Goal: Navigation & Orientation: Find specific page/section

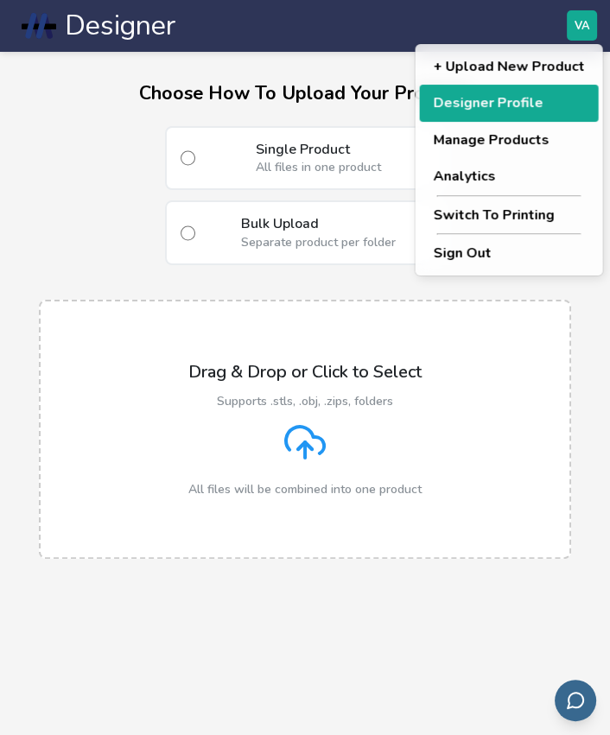
click at [499, 113] on button "Designer Profile" at bounding box center [508, 103] width 179 height 36
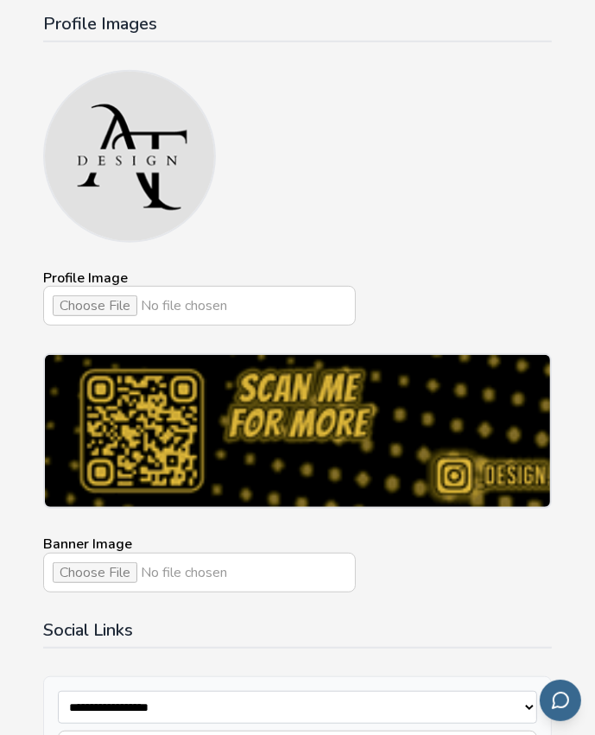
scroll to position [111, 0]
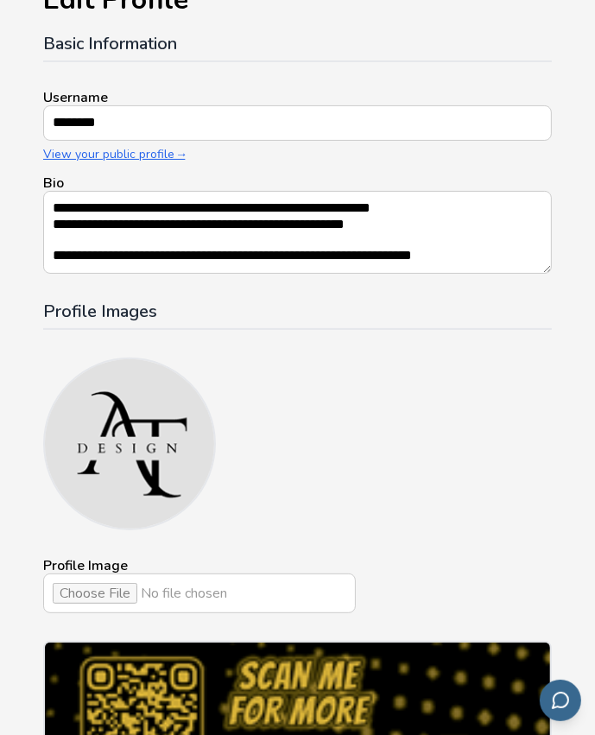
click at [90, 154] on link "View your public profile →" at bounding box center [297, 155] width 509 height 14
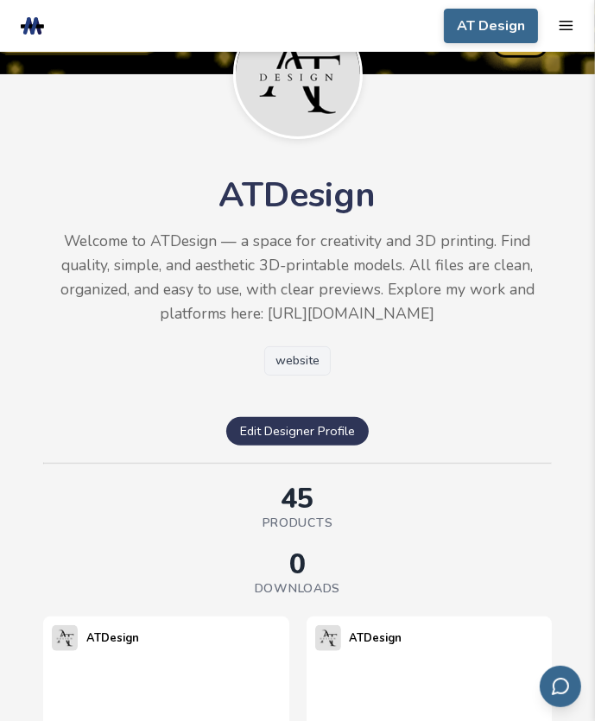
scroll to position [96, 0]
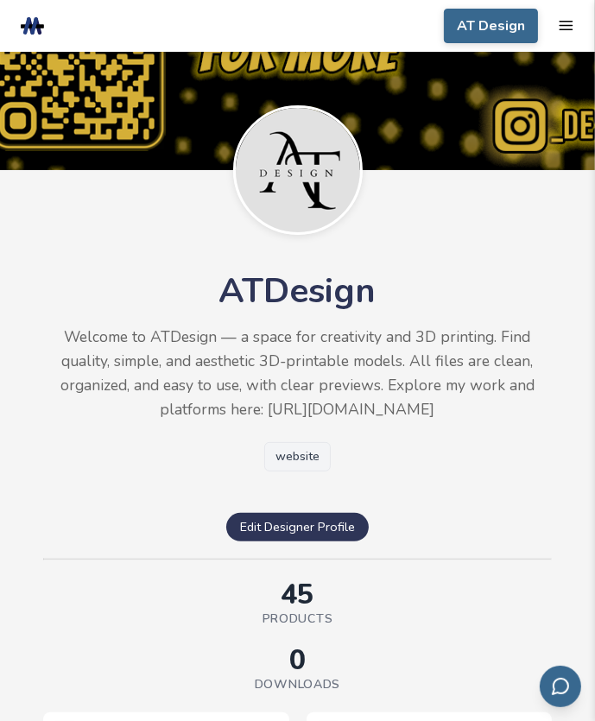
click at [300, 464] on link "website" at bounding box center [297, 456] width 67 height 29
click at [33, 24] on rect at bounding box center [33, 26] width 24 height 4
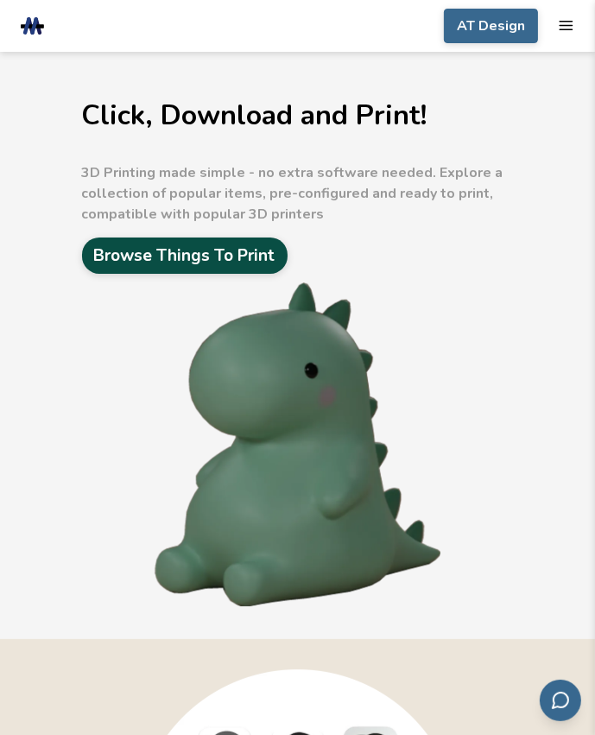
click at [187, 258] on link "Browse Things To Print" at bounding box center [185, 256] width 206 height 36
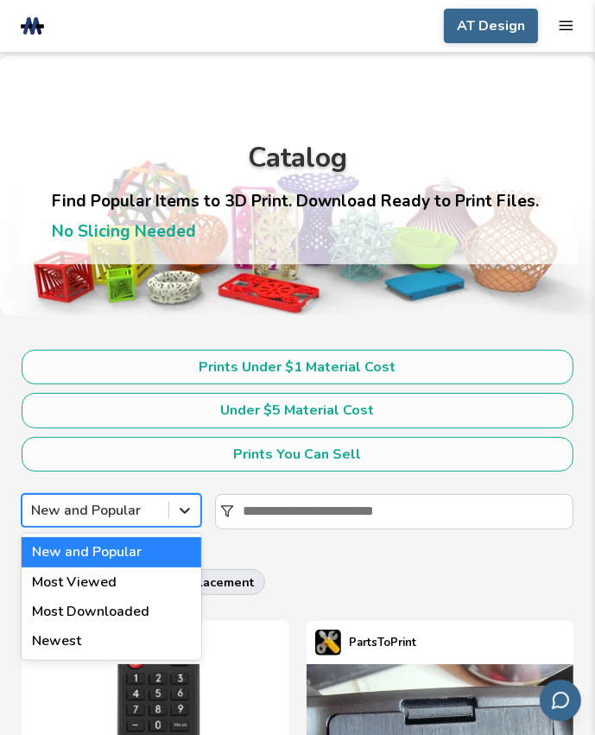
click at [176, 506] on icon at bounding box center [184, 510] width 17 height 17
click at [132, 607] on div "Most Downloaded" at bounding box center [112, 611] width 180 height 29
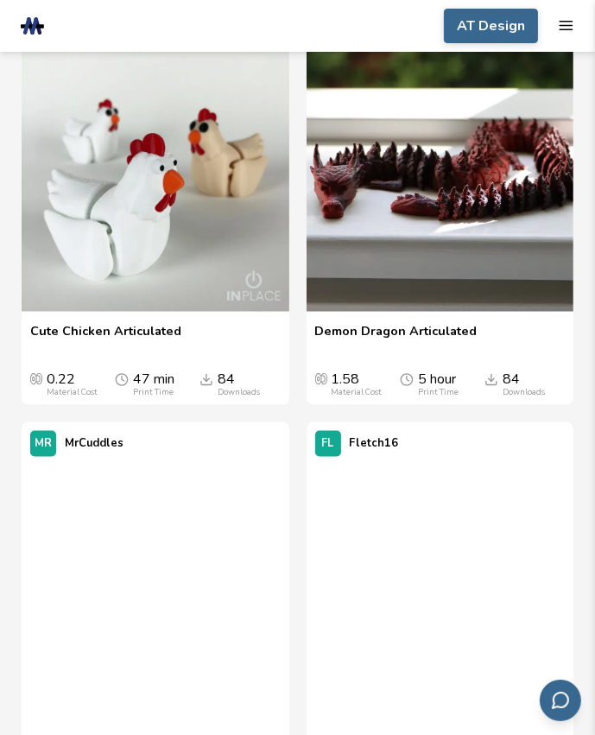
scroll to position [1536, 0]
